Goal: Task Accomplishment & Management: Complete application form

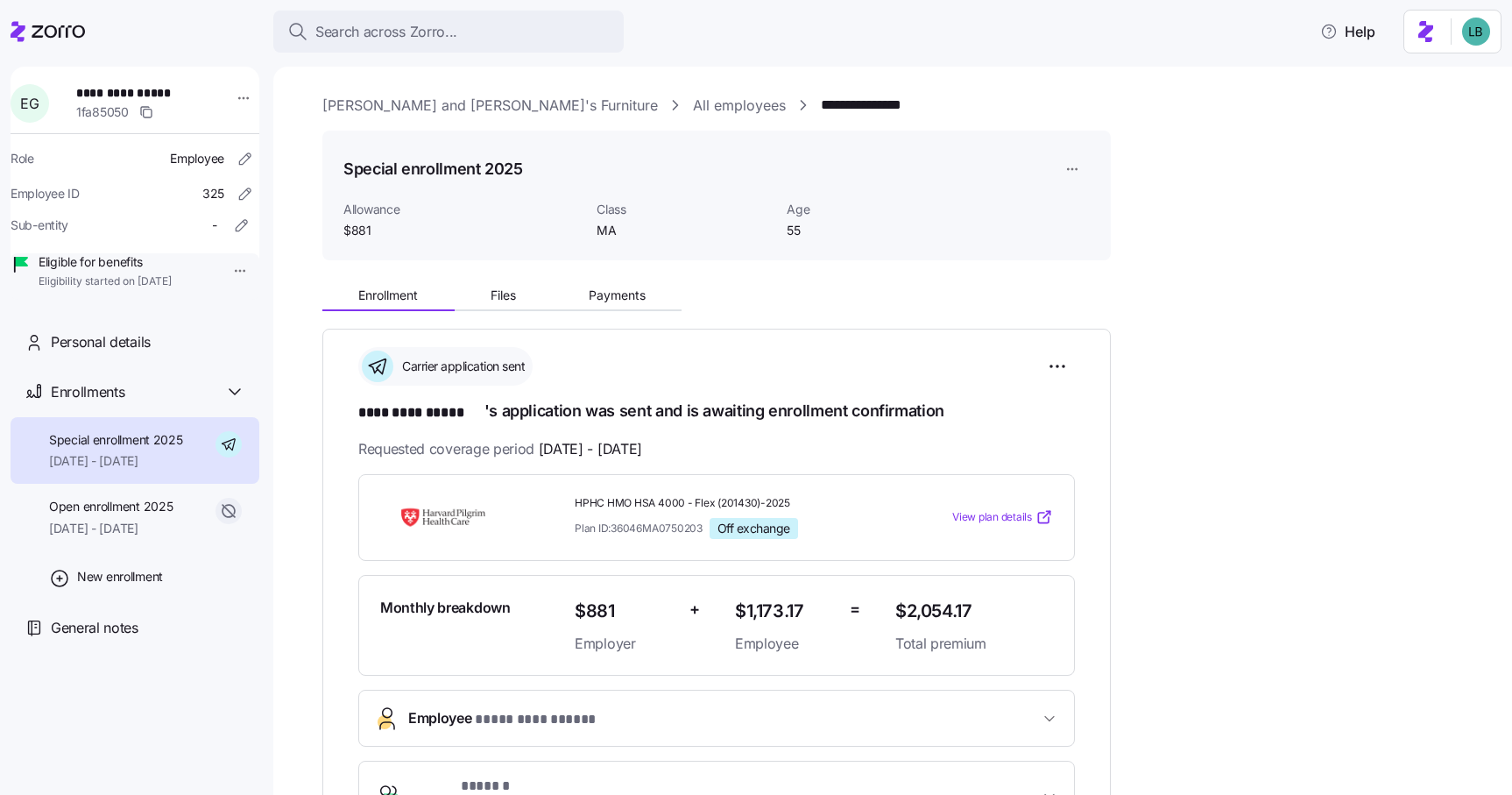
click at [176, 94] on span "**********" at bounding box center [138, 93] width 122 height 17
copy span "*****"
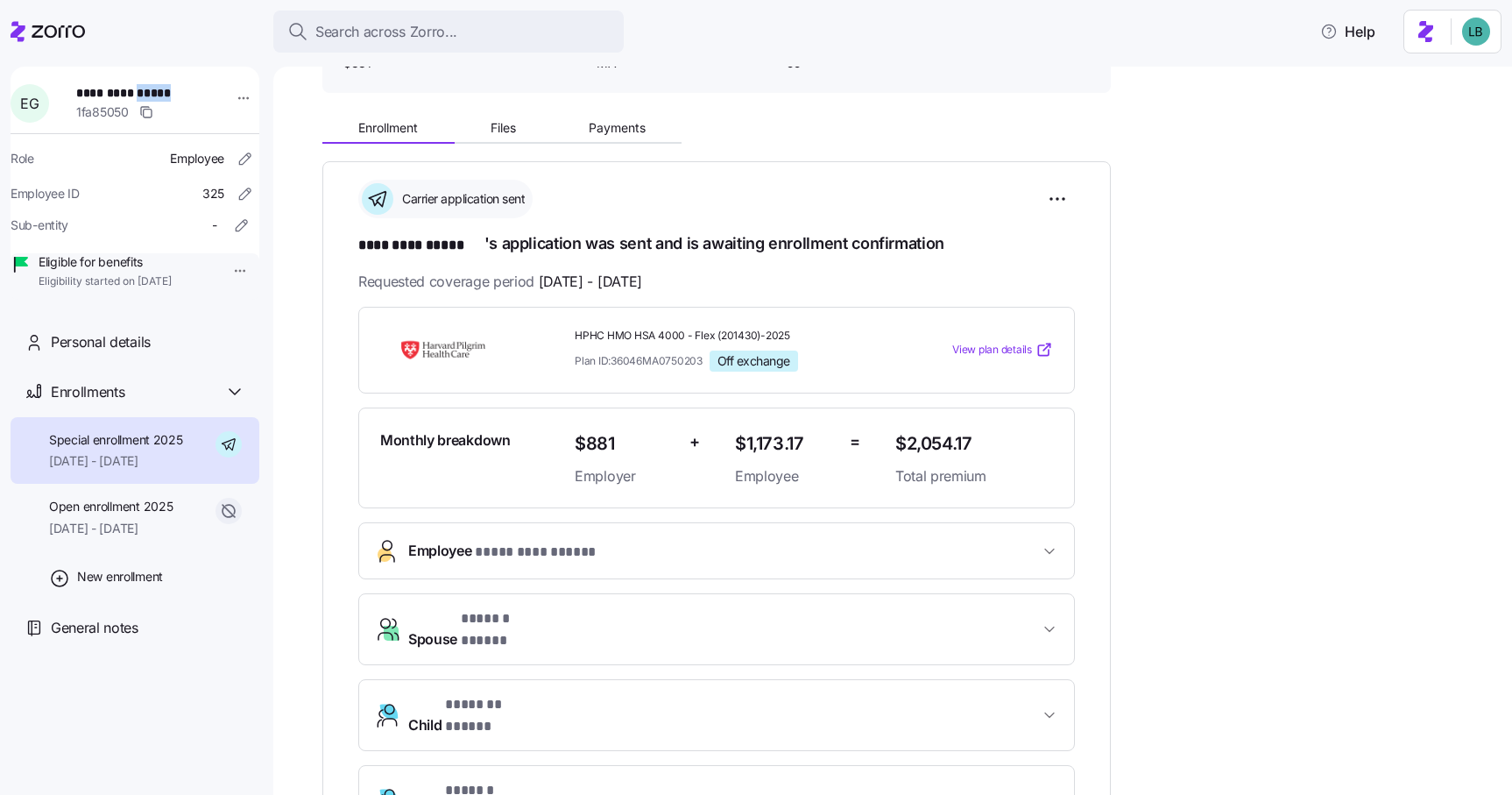
scroll to position [168, 0]
click at [610, 124] on span "Payments" at bounding box center [618, 126] width 57 height 12
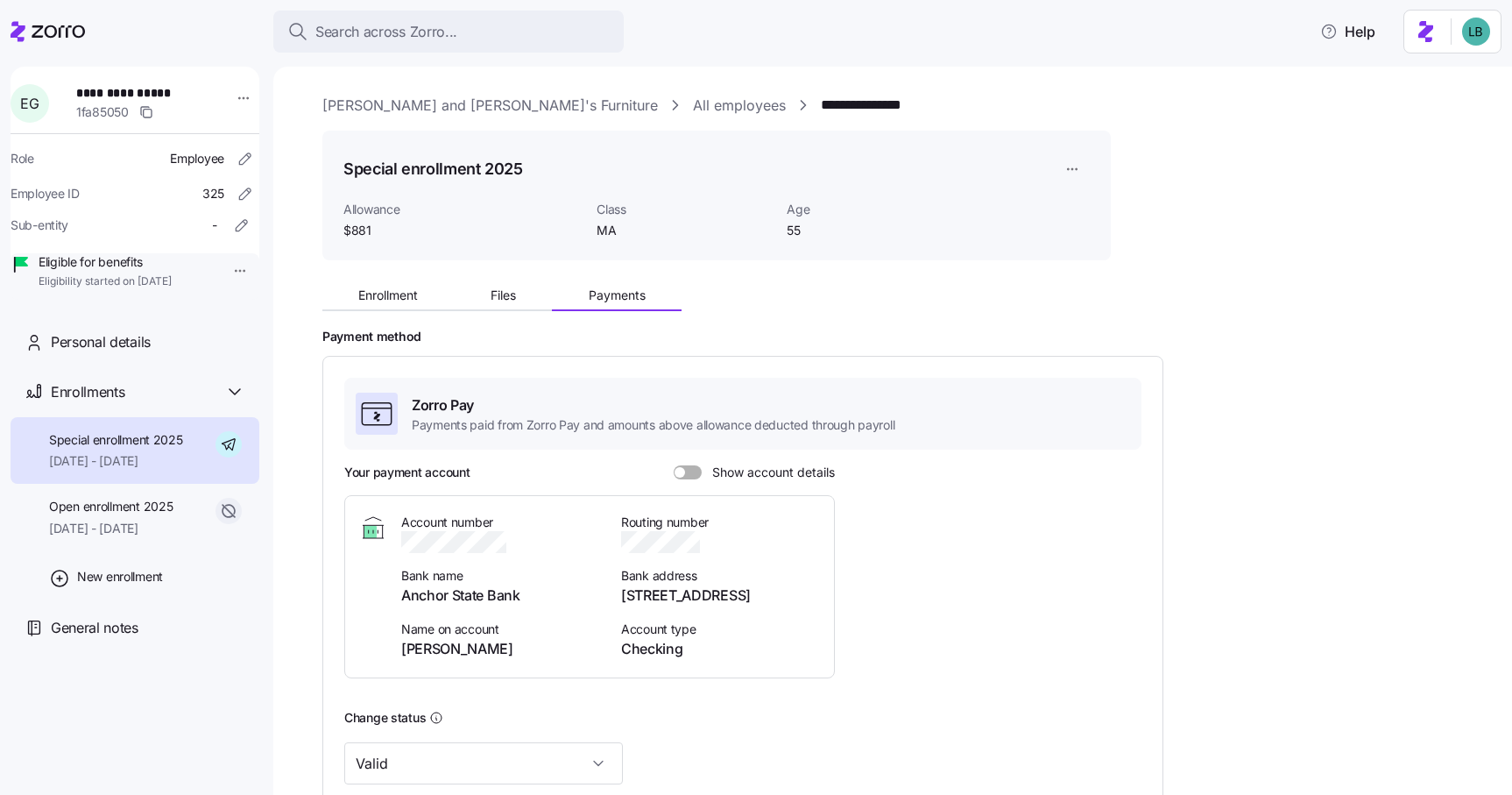
click at [689, 471] on span at bounding box center [693, 472] width 17 height 14
click at [673, 465] on input "Show account details" at bounding box center [673, 465] width 0 height 0
click at [398, 295] on span "Enrollment" at bounding box center [388, 295] width 59 height 12
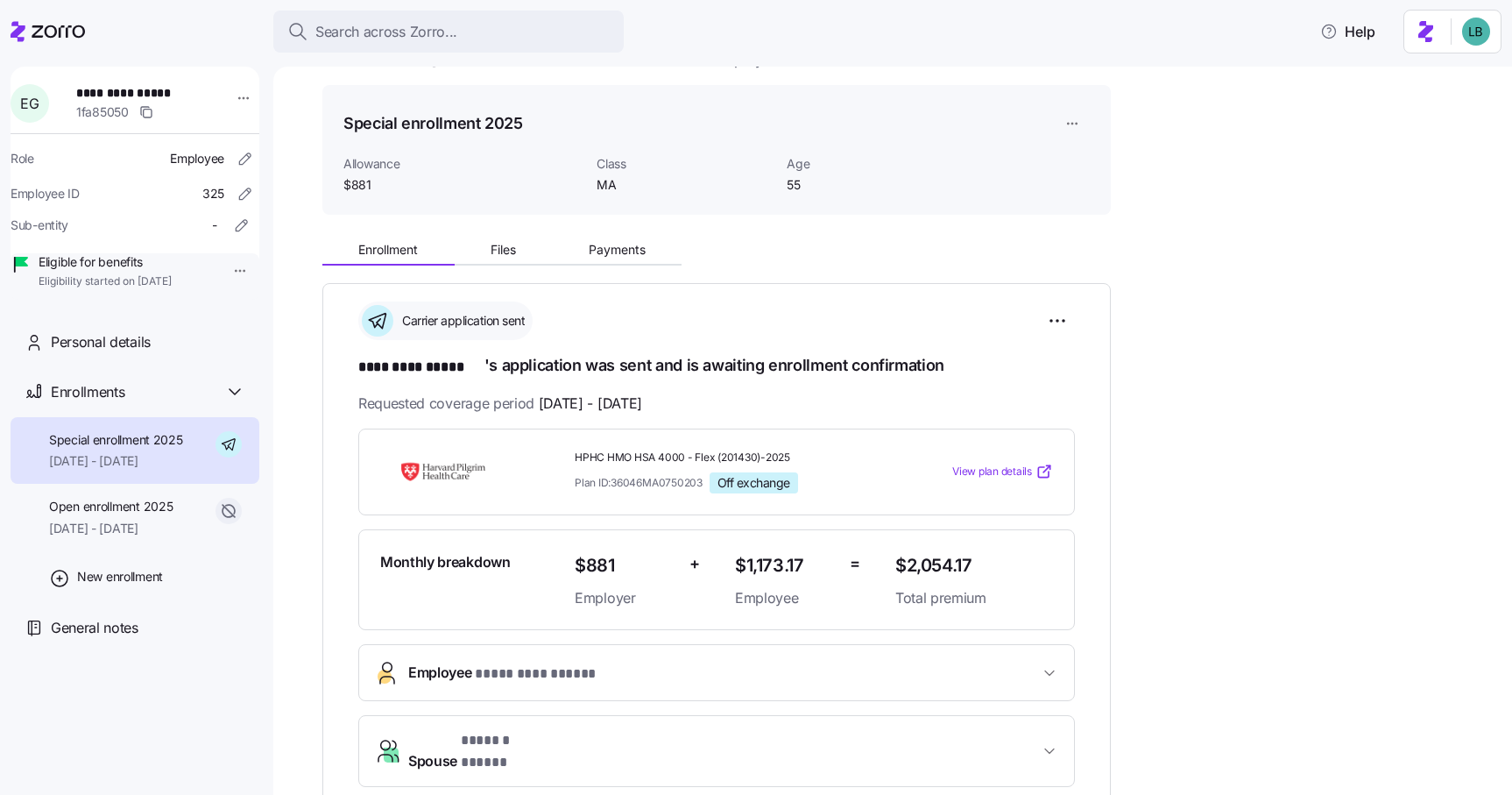
scroll to position [47, 0]
click at [506, 252] on span "Files" at bounding box center [503, 249] width 26 height 12
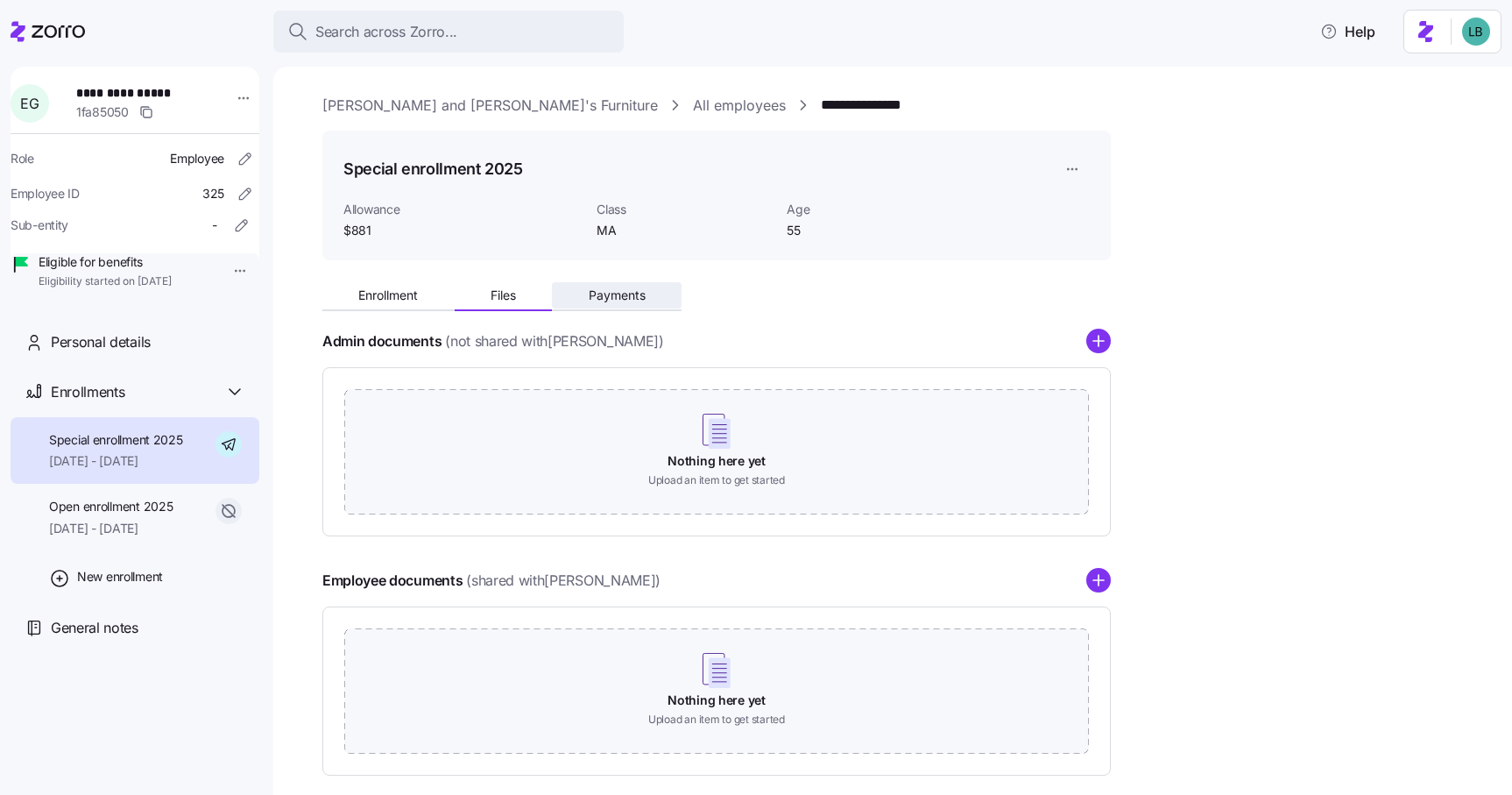
click at [615, 301] on span "Payments" at bounding box center [618, 295] width 57 height 12
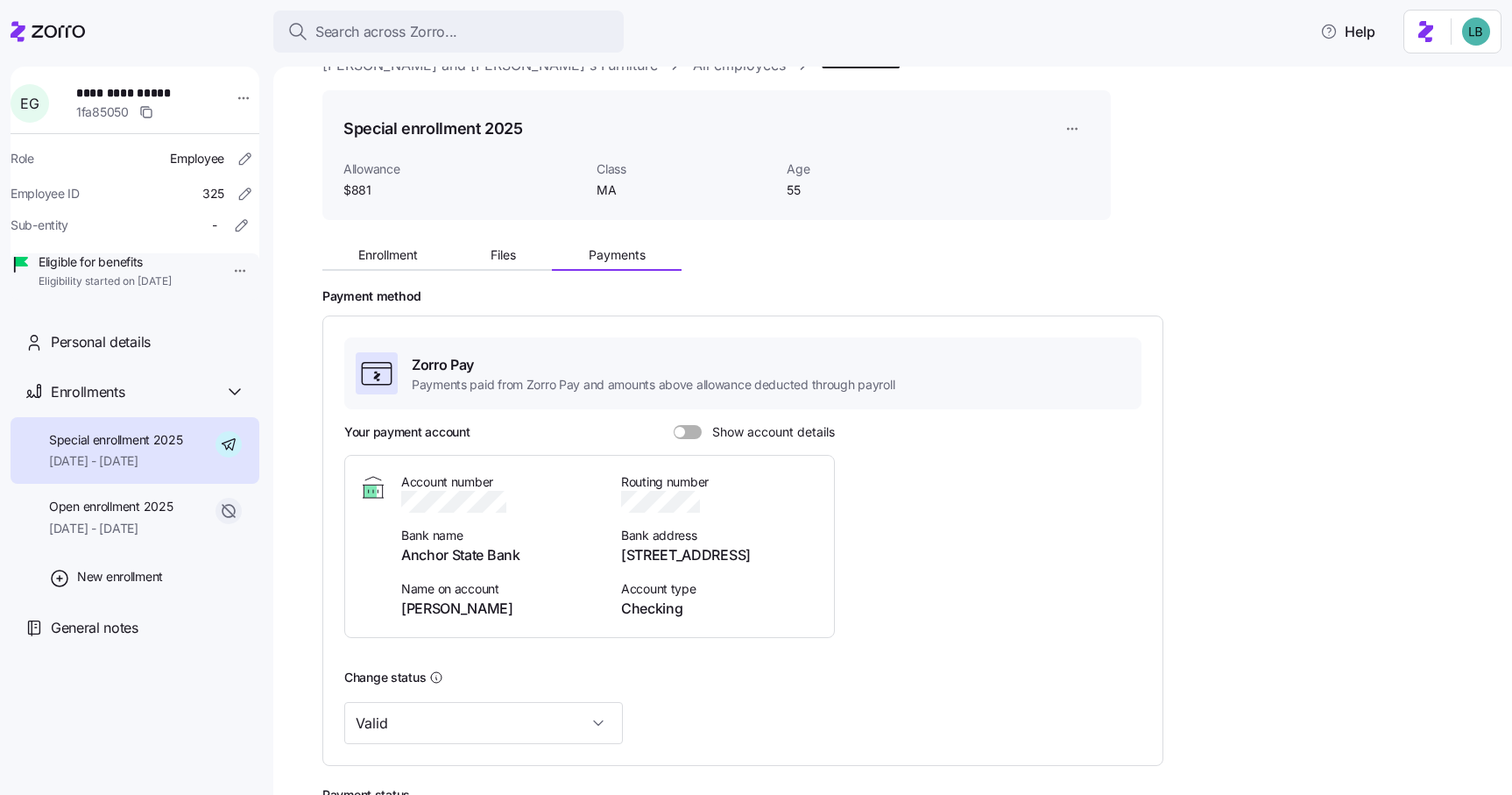
scroll to position [52, 0]
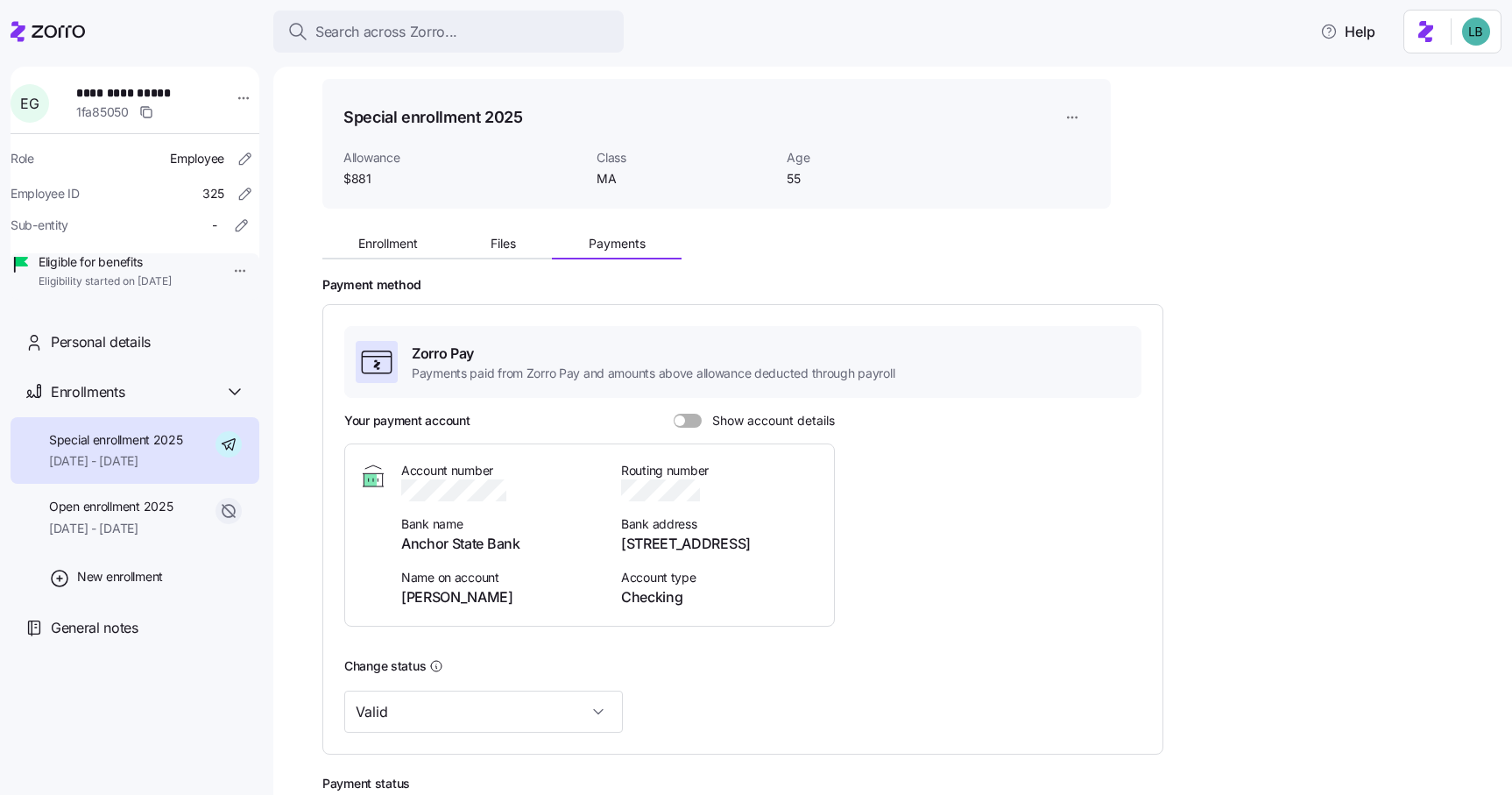
click at [689, 423] on span at bounding box center [693, 420] width 17 height 14
click at [673, 413] on input "Show account details" at bounding box center [673, 413] width 0 height 0
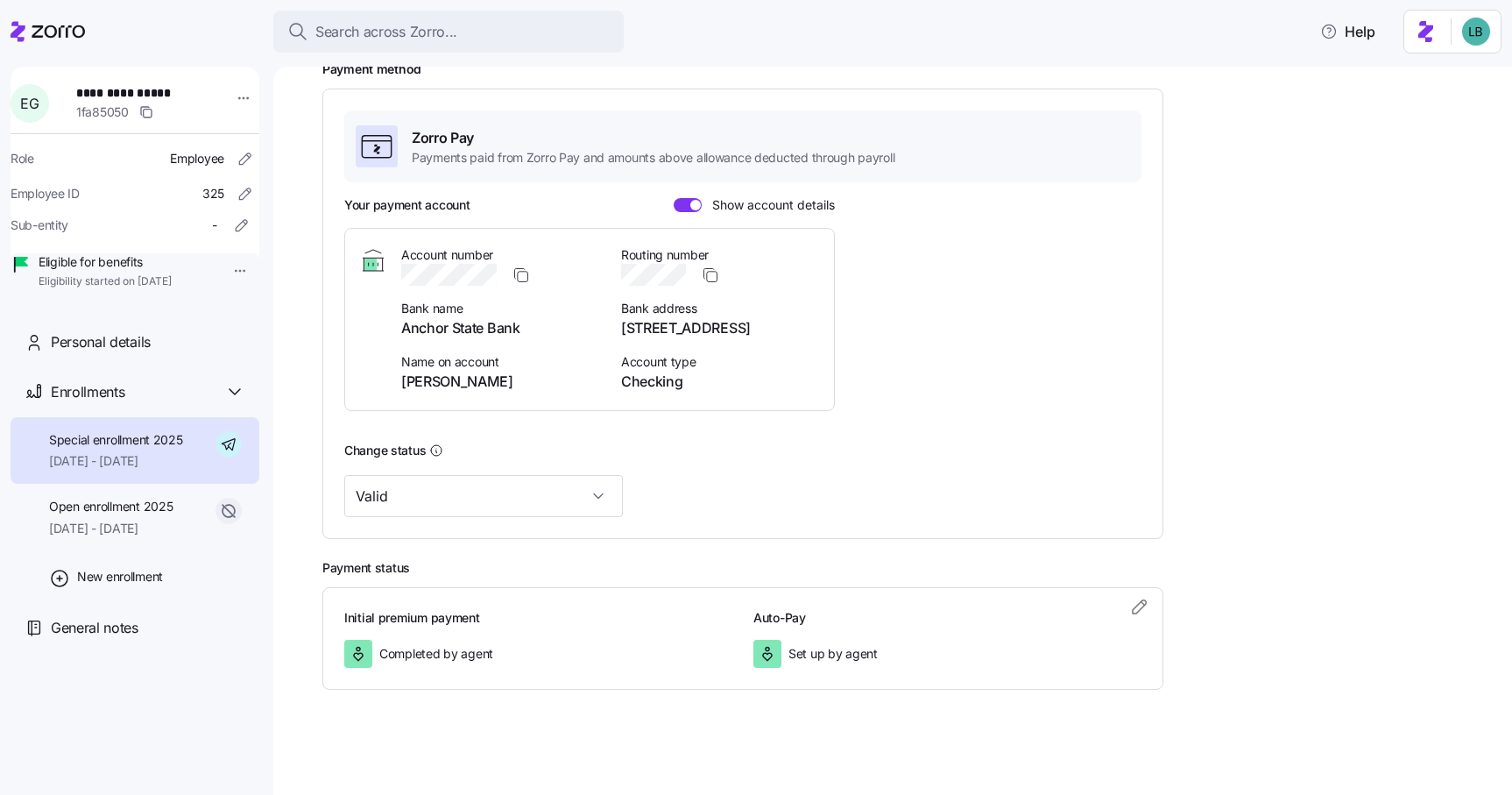
scroll to position [0, 0]
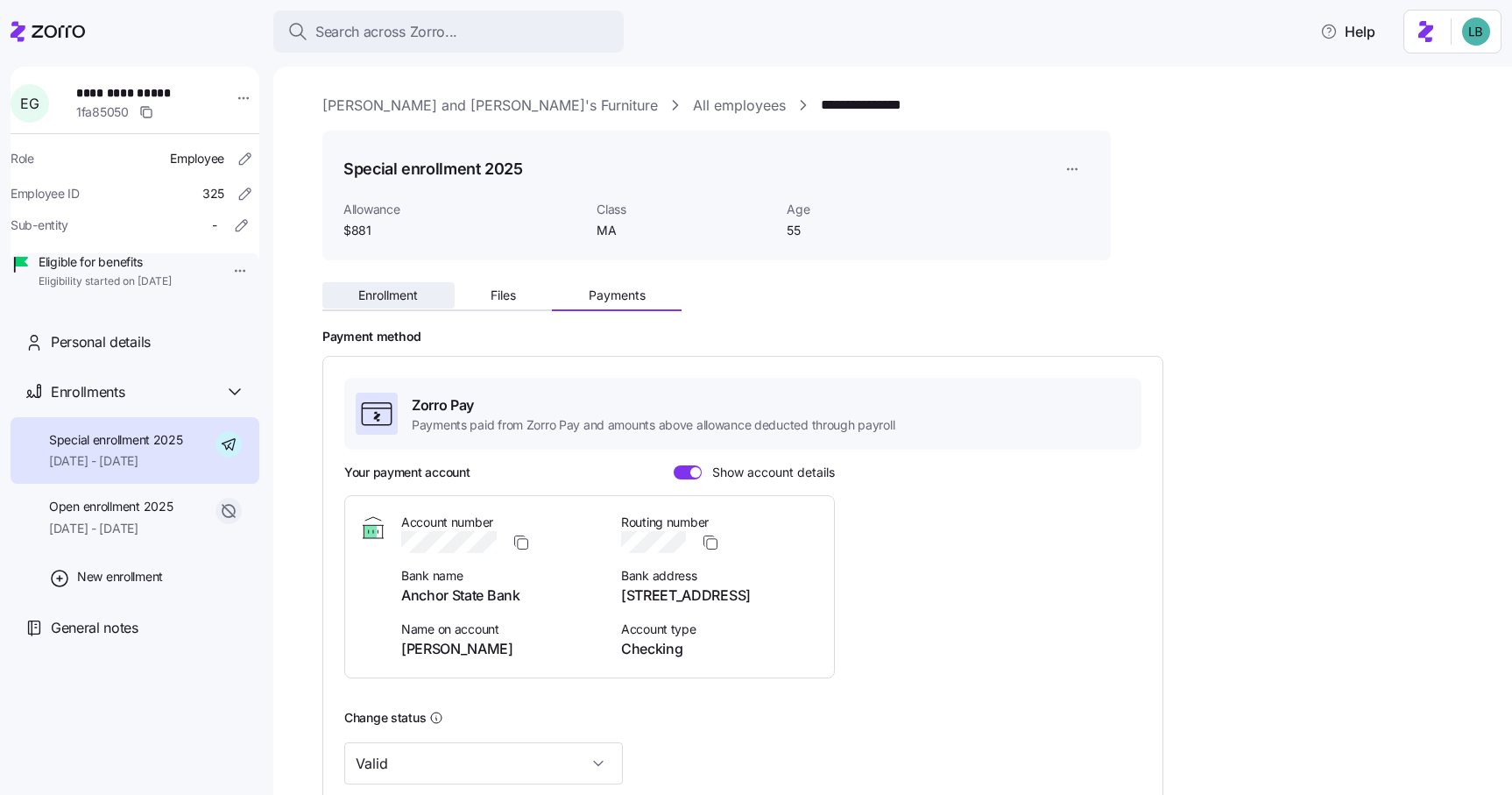
click at [379, 295] on span "Enrollment" at bounding box center [388, 295] width 59 height 12
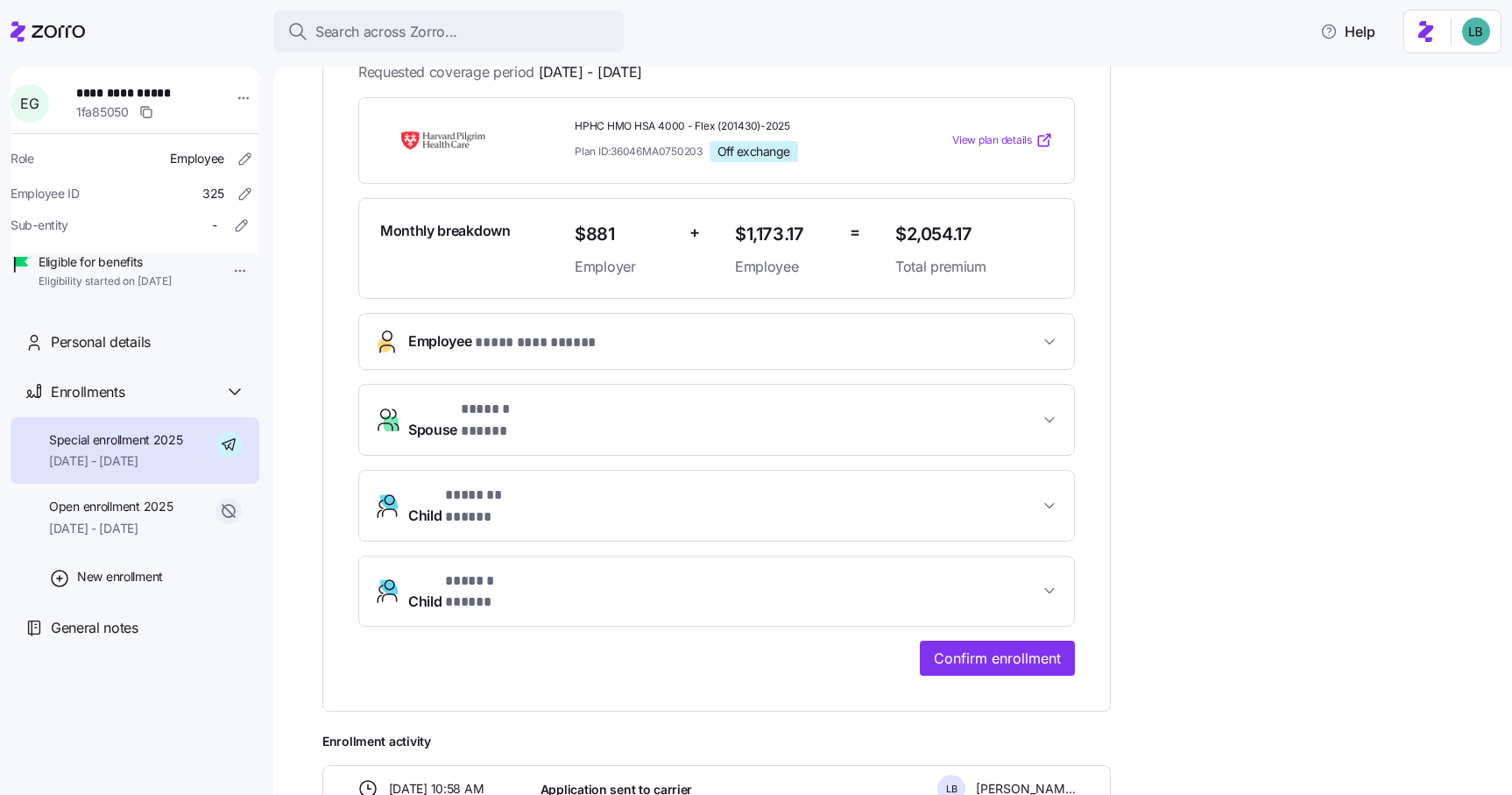
scroll to position [355, 0]
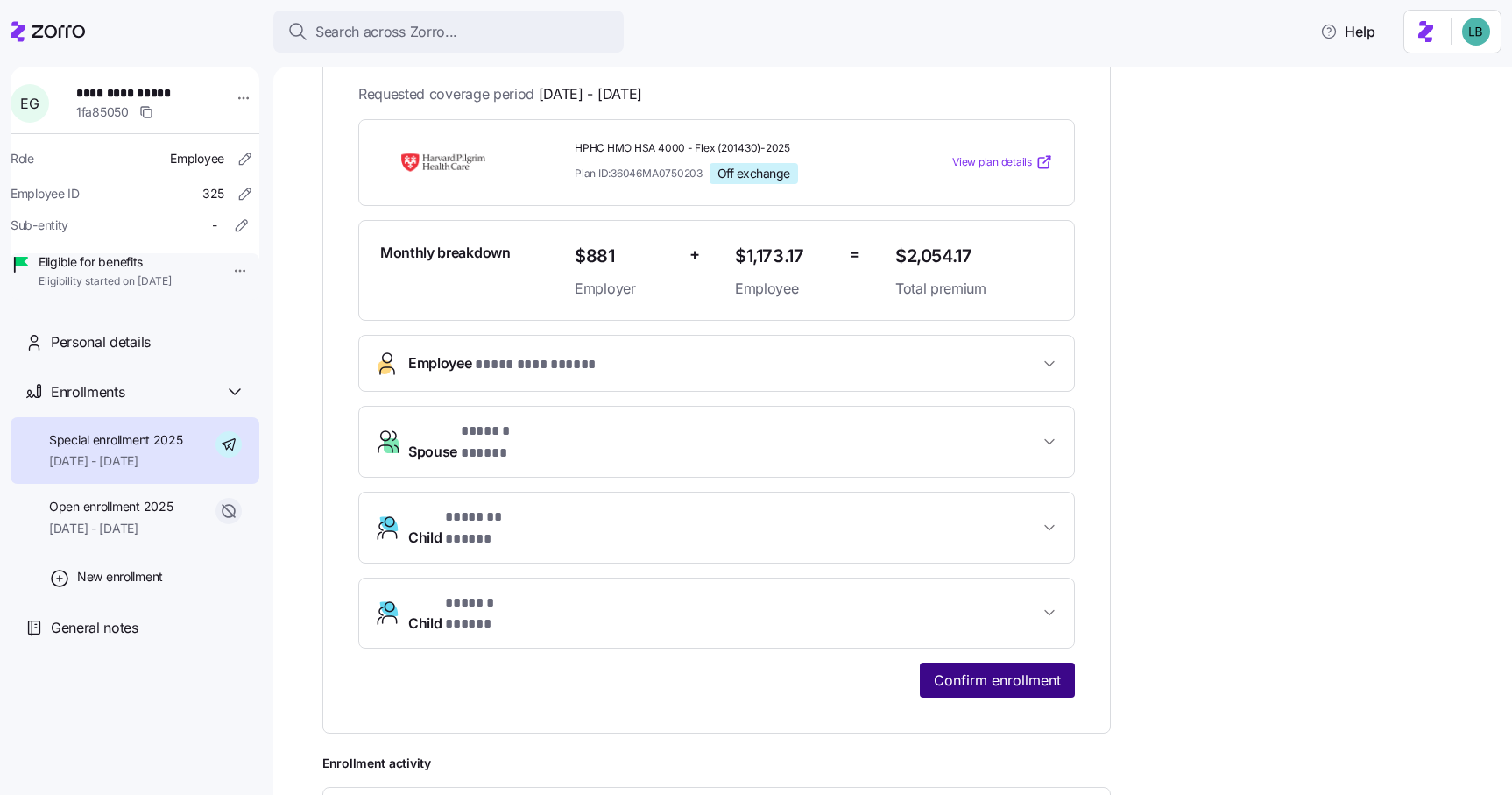
click at [996, 670] on span "Confirm enrollment" at bounding box center [997, 680] width 127 height 21
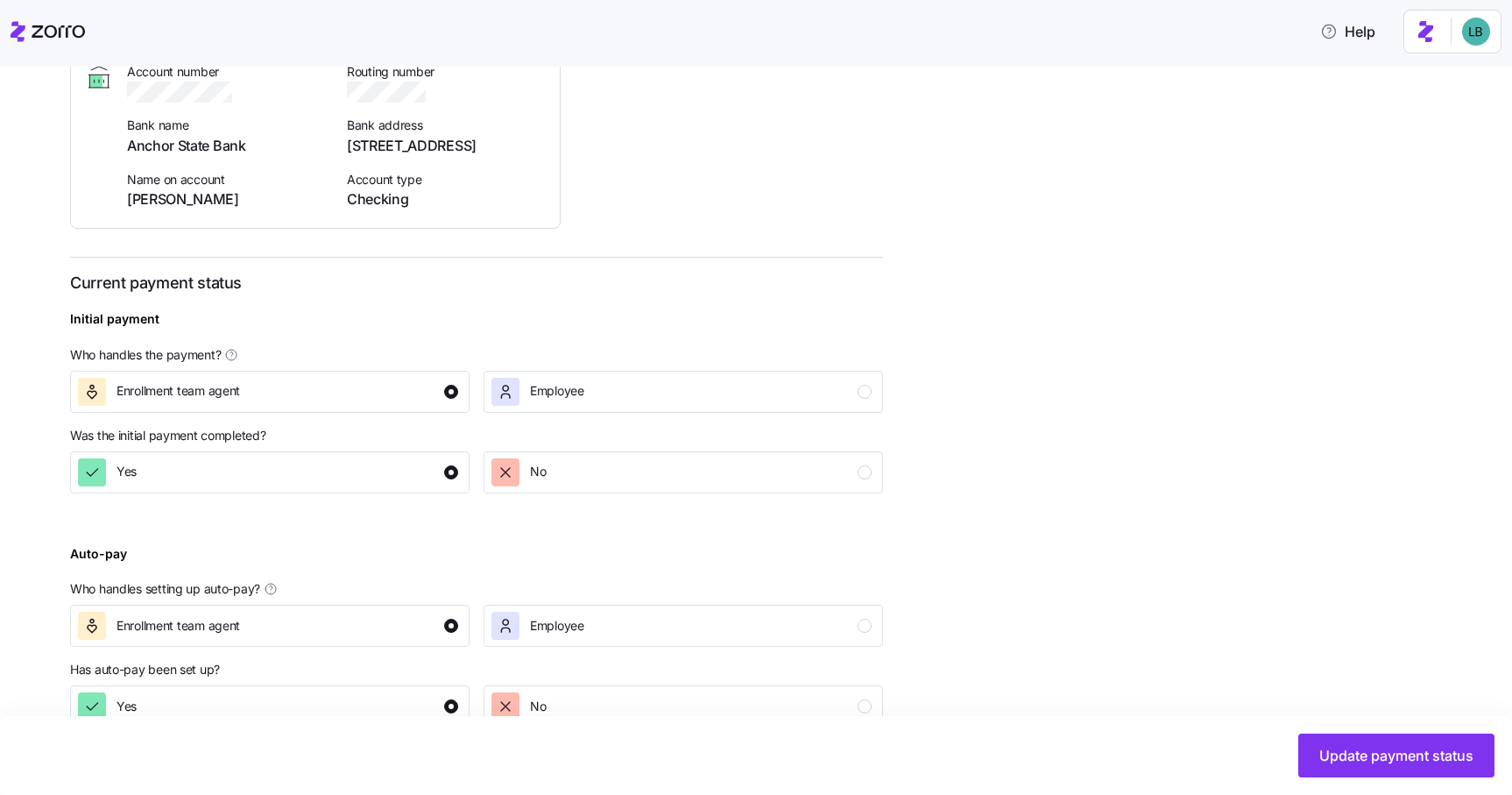
scroll to position [444, 0]
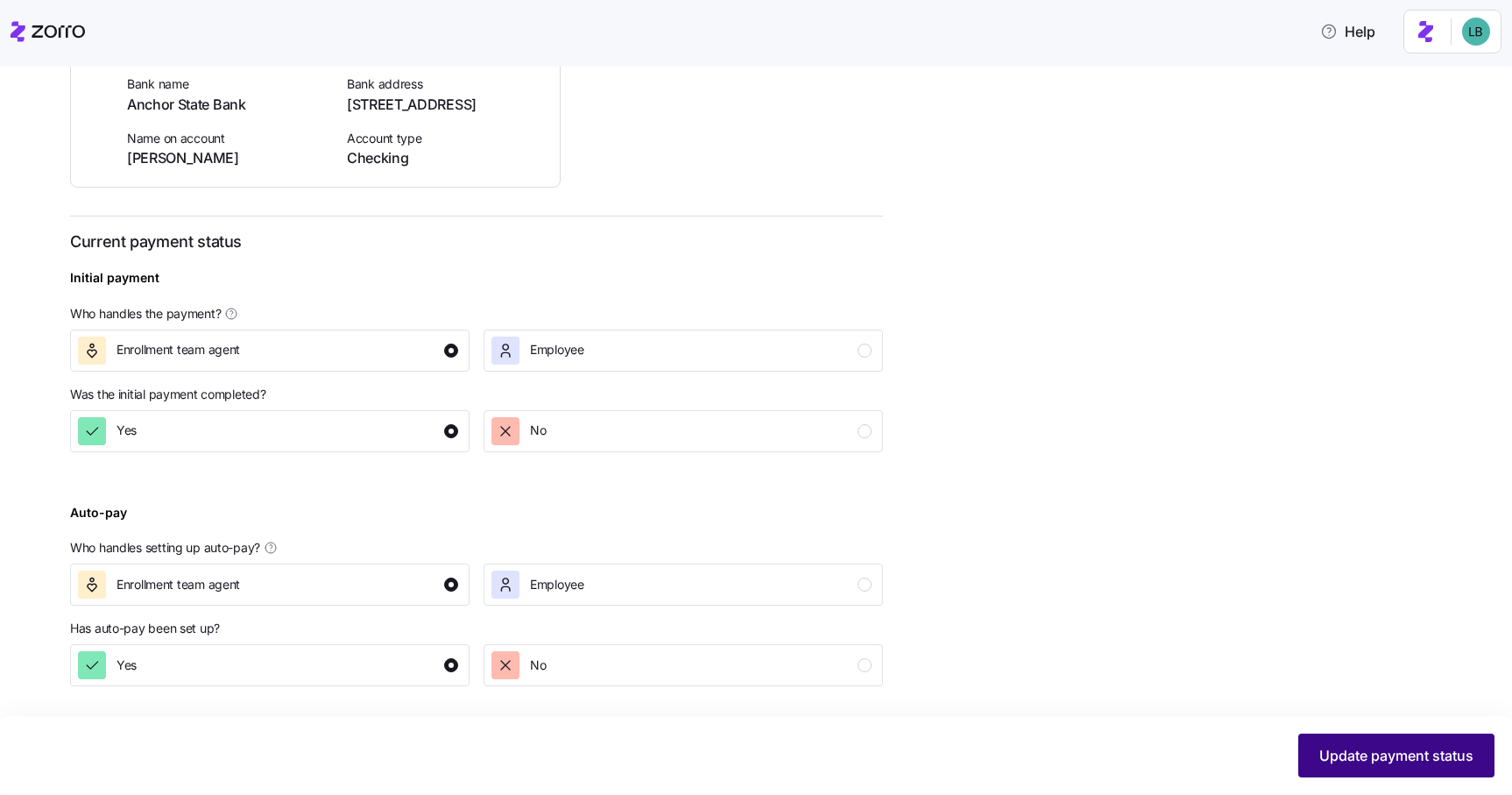
click at [1370, 762] on span "Update payment status" at bounding box center [1395, 756] width 154 height 21
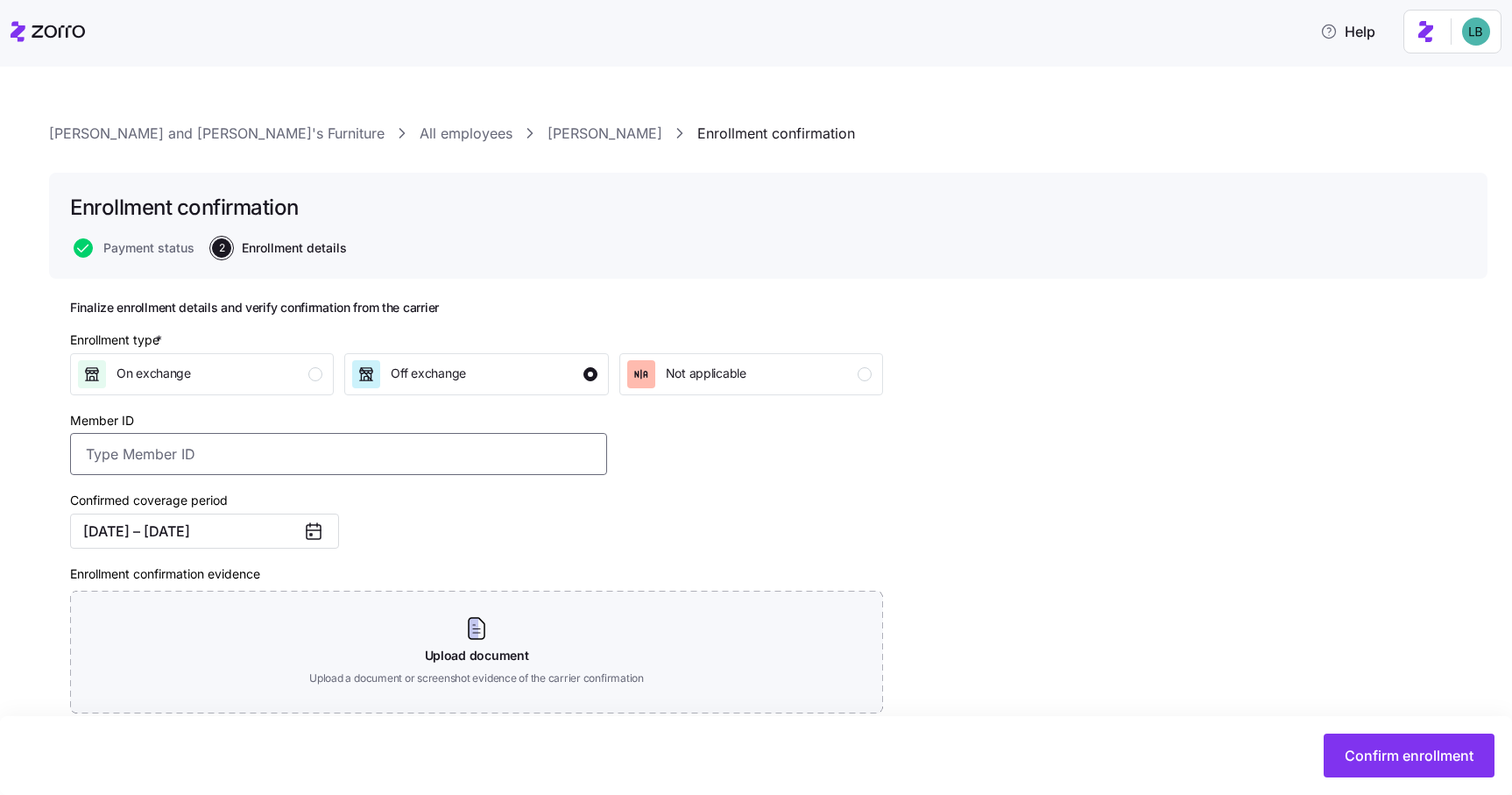
click at [201, 457] on input "Member ID" at bounding box center [339, 454] width 537 height 42
paste input "A-00961785"
type input "A-00961785"
click at [499, 549] on div "Confirmed coverage period [DATE] – [DATE]" at bounding box center [339, 519] width 551 height 74
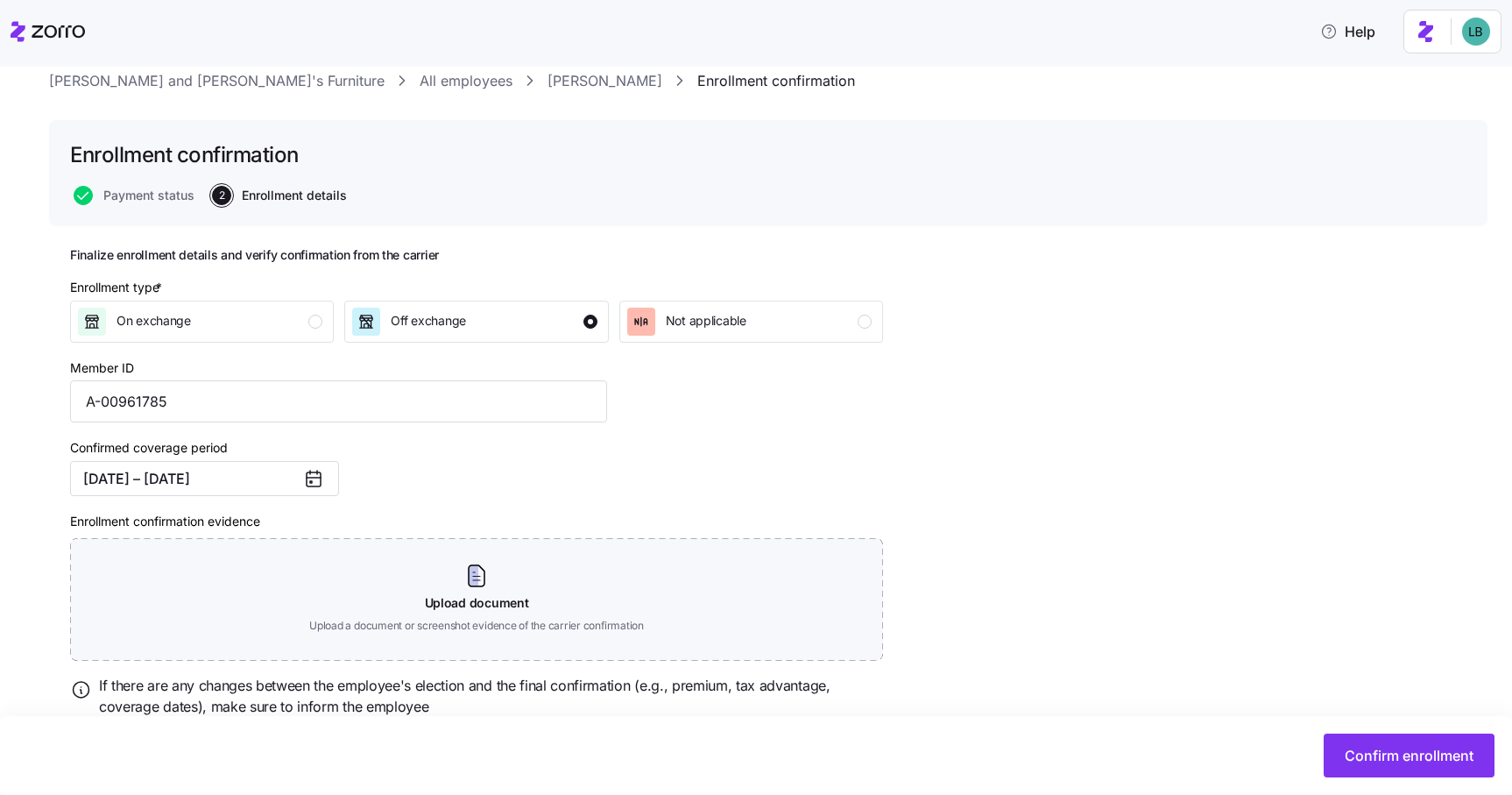
scroll to position [118, 0]
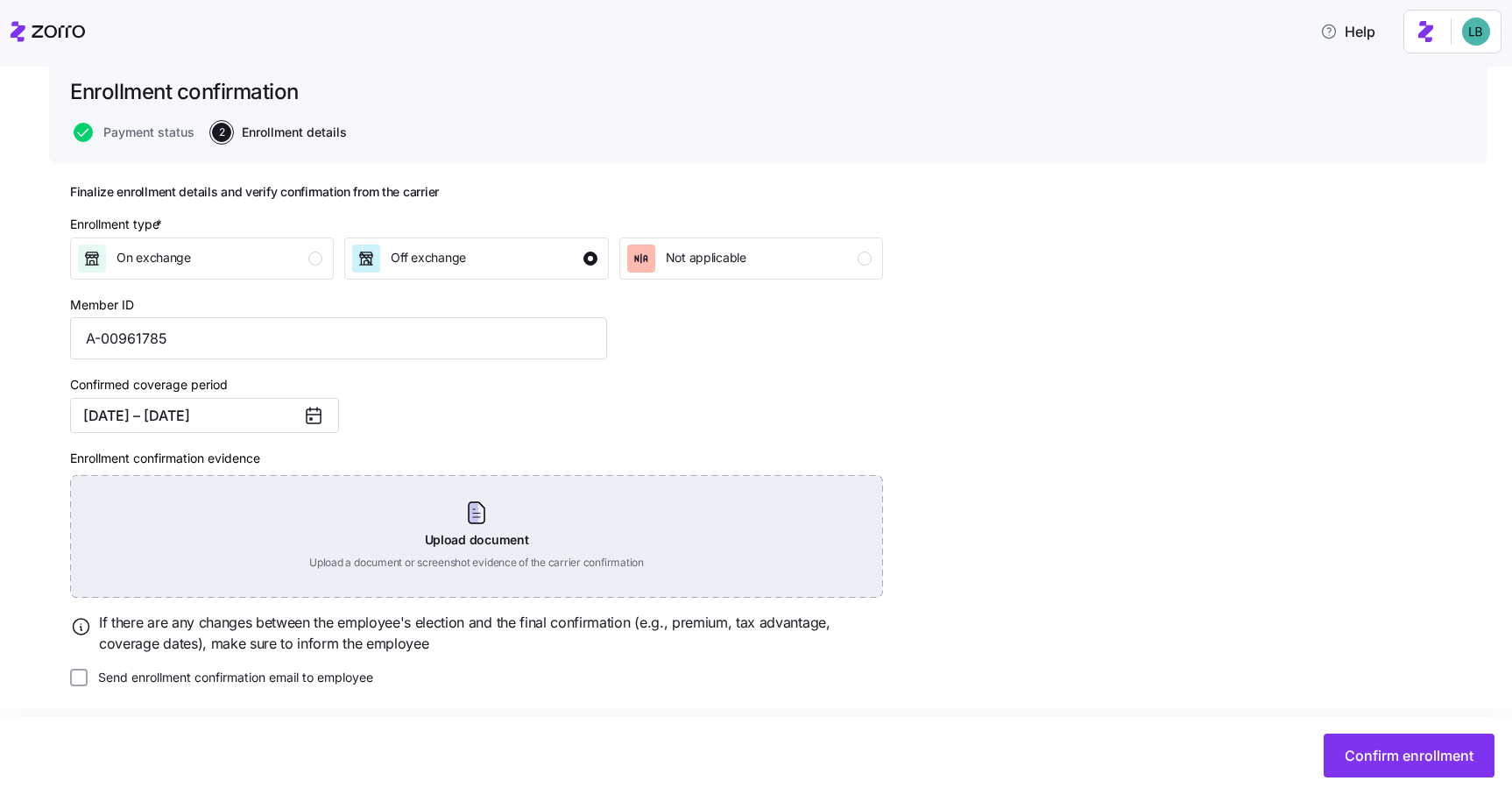
click at [492, 503] on div "Upload document Upload a document or screenshot evidence of the carrier confirm…" at bounding box center [476, 536] width 813 height 122
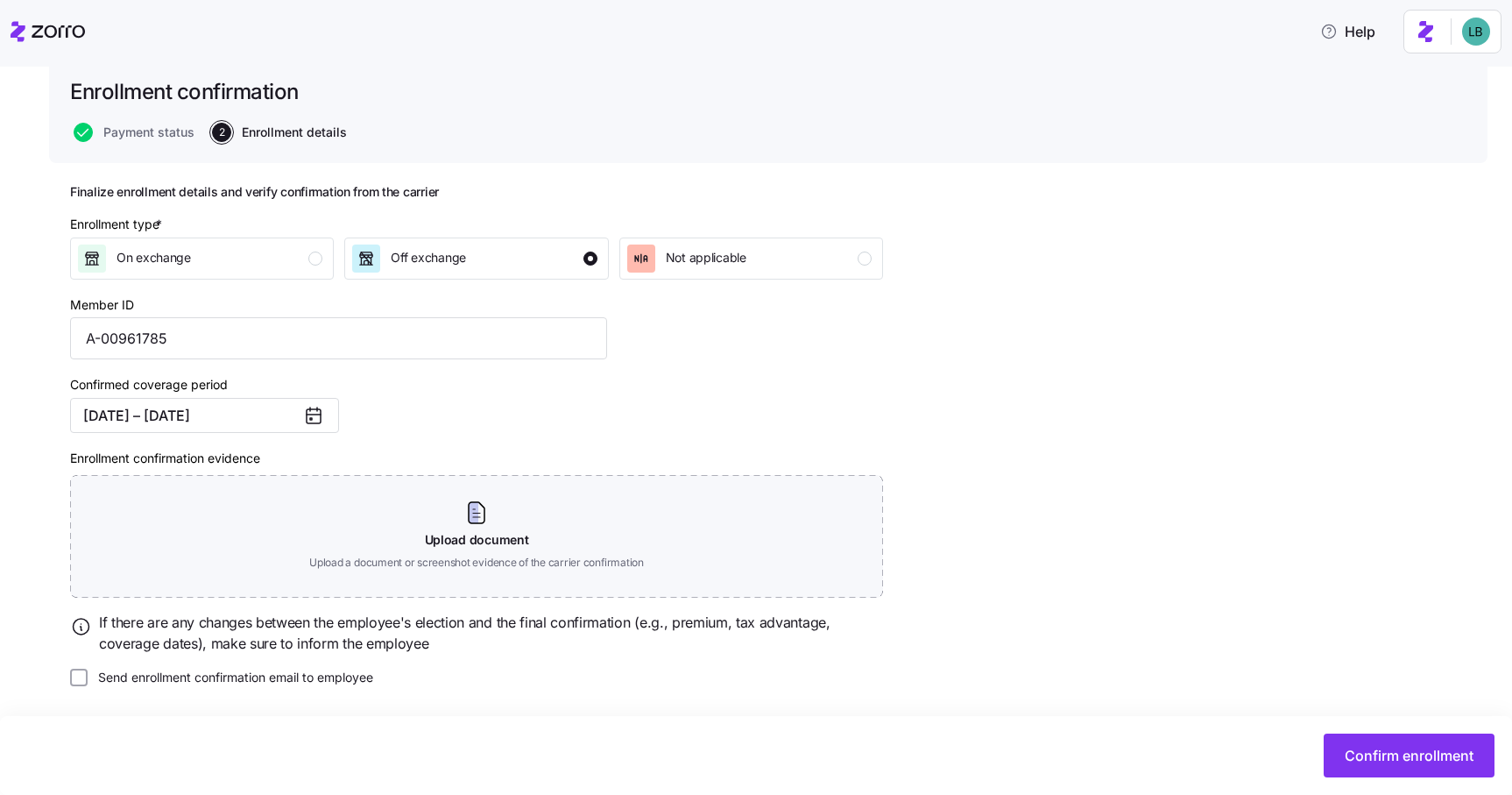
scroll to position [37, 0]
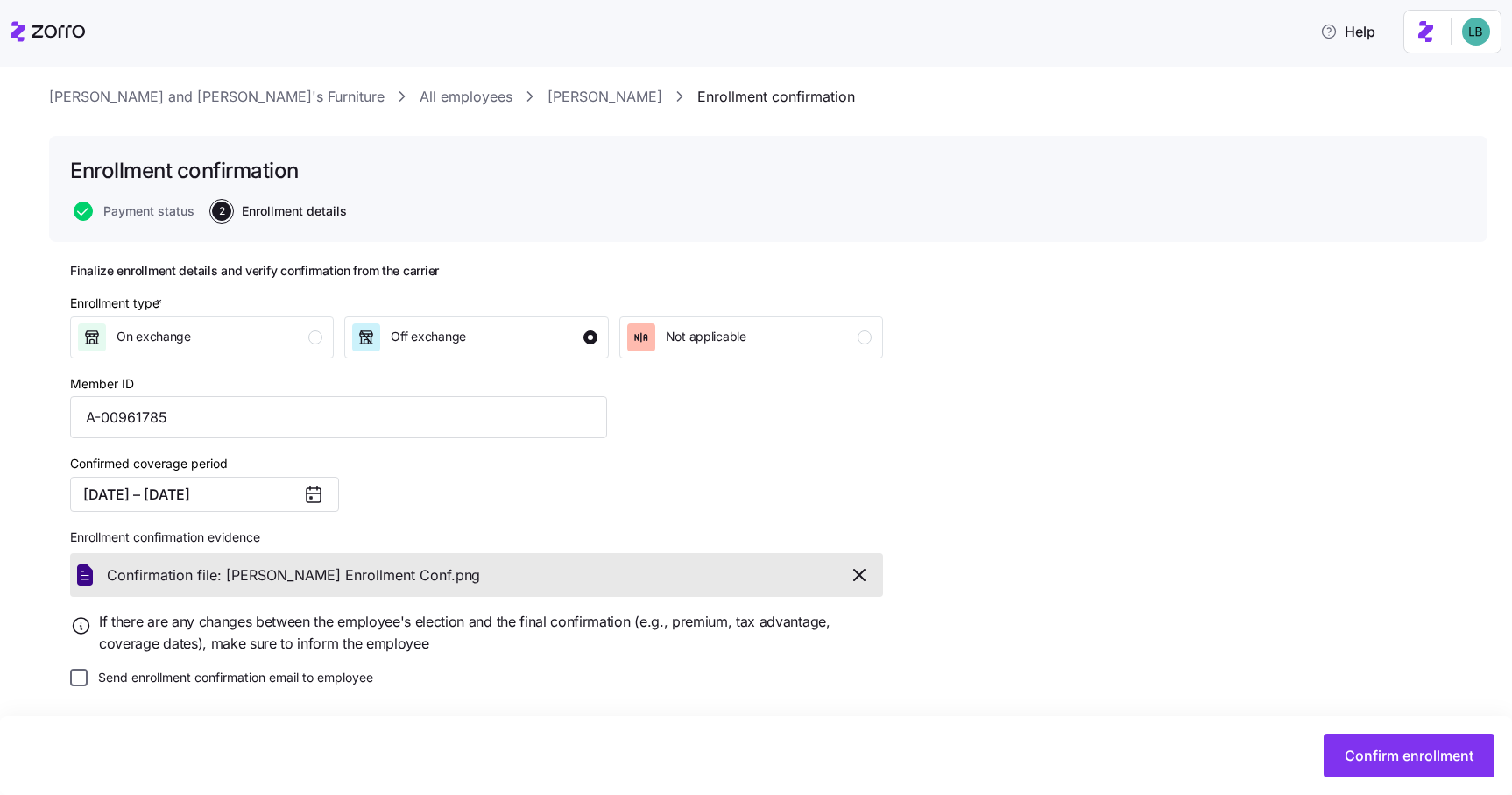
click at [83, 682] on input "Send enrollment confirmation email to employee" at bounding box center [78, 677] width 17 height 17
checkbox input "true"
click at [1367, 757] on span "Confirm enrollment" at bounding box center [1409, 756] width 129 height 21
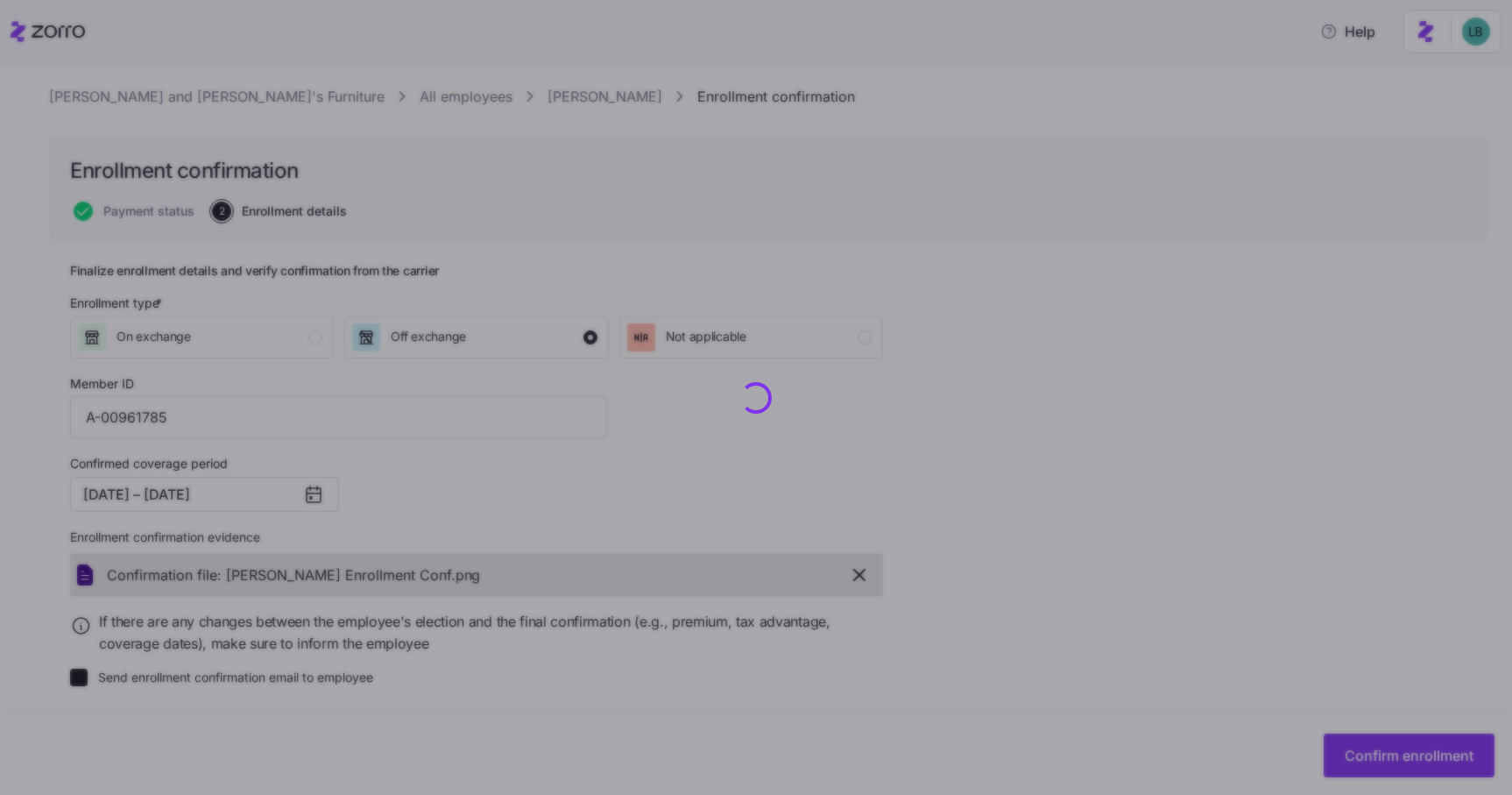
checkbox input "false"
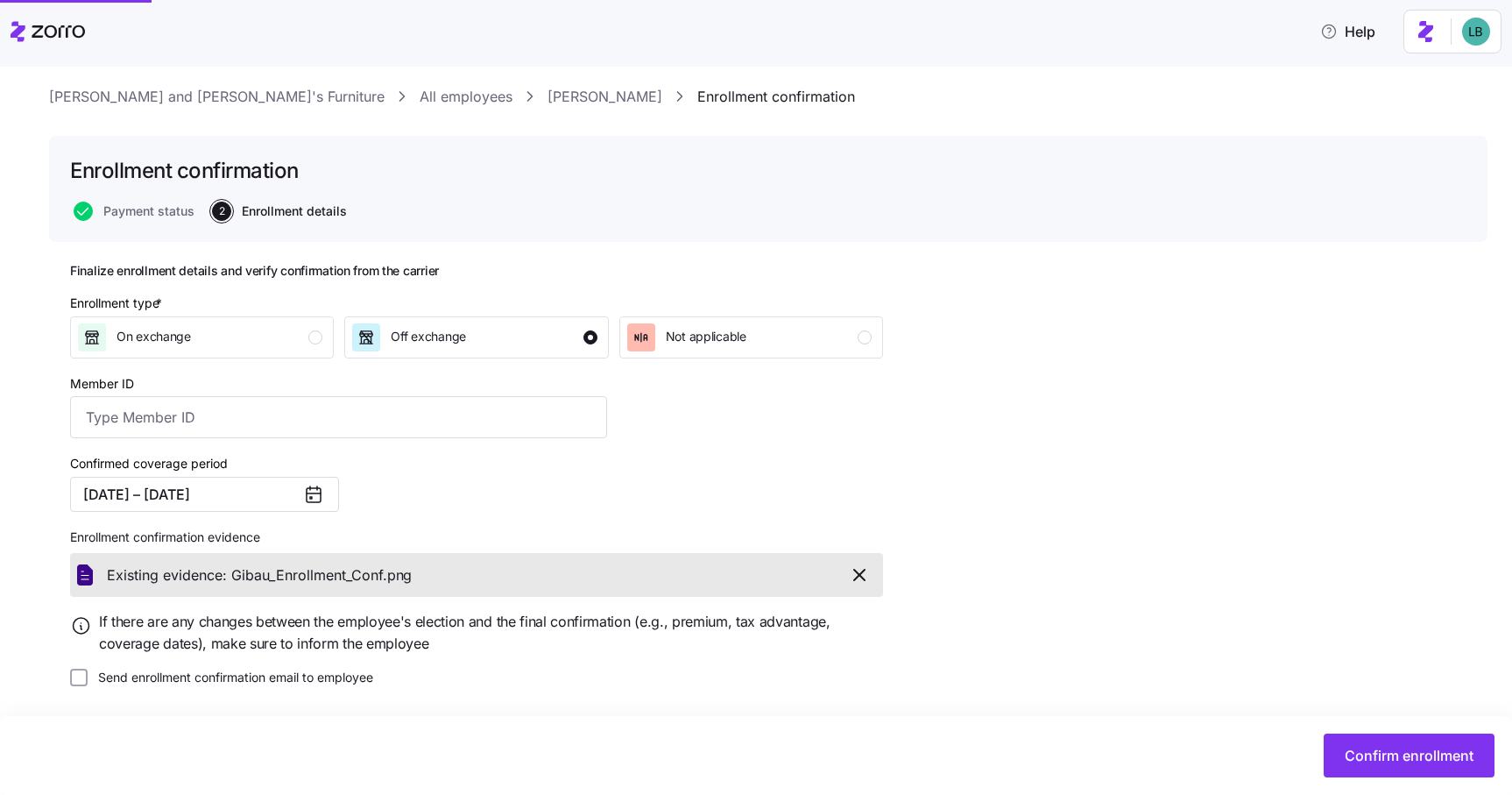
type input "A-00961785"
